Goal: Information Seeking & Learning: Check status

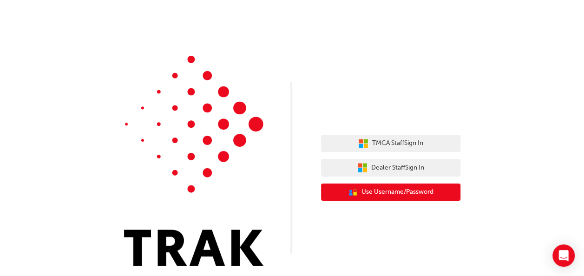
click at [420, 193] on span "Use Username/Password" at bounding box center [397, 192] width 72 height 11
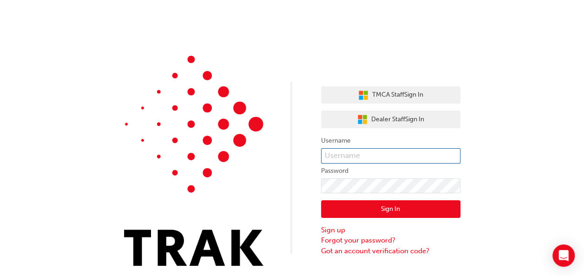
type input "Claire.Lombardo"
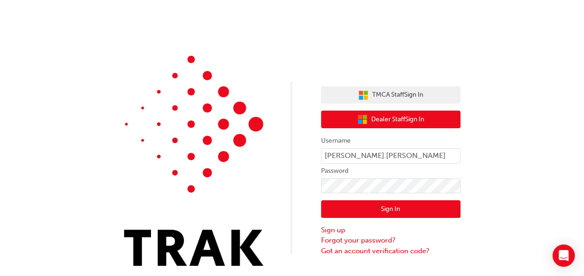
click at [410, 119] on span "Dealer Staff Sign In" at bounding box center [397, 119] width 53 height 11
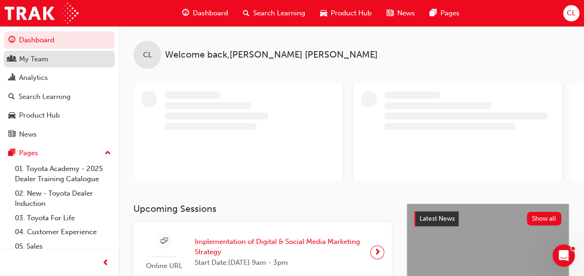
click at [44, 62] on div "My Team" at bounding box center [33, 59] width 29 height 11
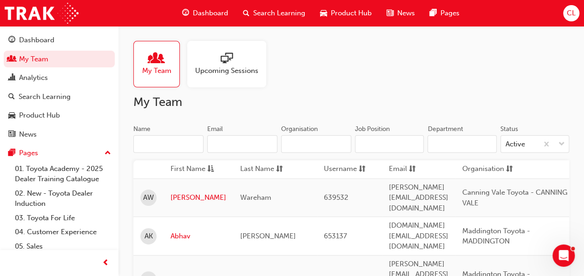
click at [169, 150] on input "Name" at bounding box center [168, 144] width 70 height 18
click at [169, 143] on input "Name" at bounding box center [168, 144] width 70 height 18
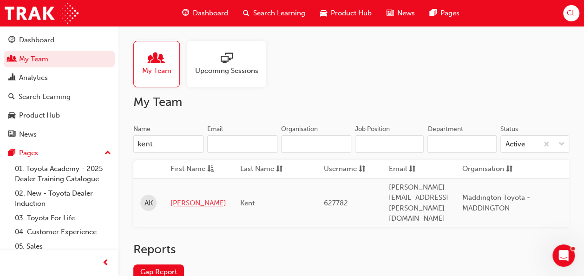
type input "kent"
click at [183, 198] on link "[PERSON_NAME]" at bounding box center [198, 203] width 56 height 11
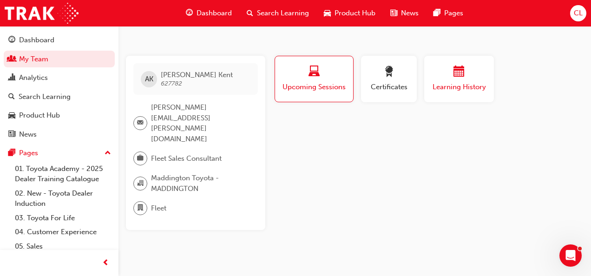
click at [440, 87] on span "Learning History" at bounding box center [459, 87] width 56 height 11
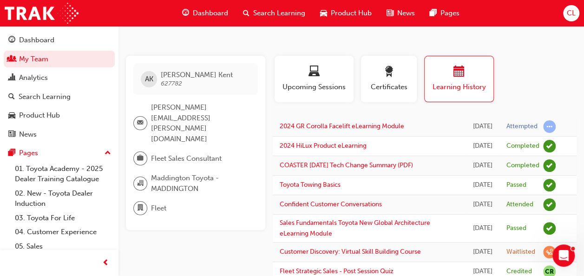
click at [416, 124] on td "2024 GR Corolla Facelift eLearning Module" at bounding box center [369, 127] width 193 height 20
click at [60, 55] on link "My Team" at bounding box center [59, 59] width 111 height 17
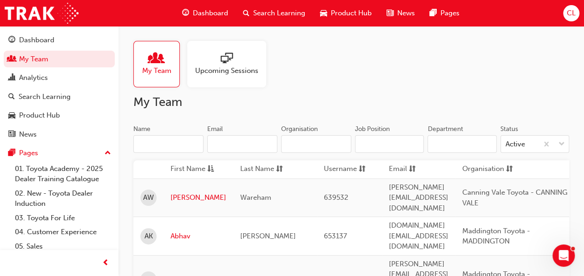
click at [149, 146] on input "Name" at bounding box center [168, 144] width 70 height 18
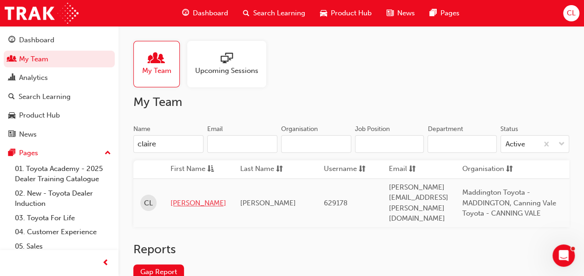
type input "claire"
click at [177, 198] on link "[PERSON_NAME]" at bounding box center [198, 203] width 56 height 11
